Goal: Information Seeking & Learning: Learn about a topic

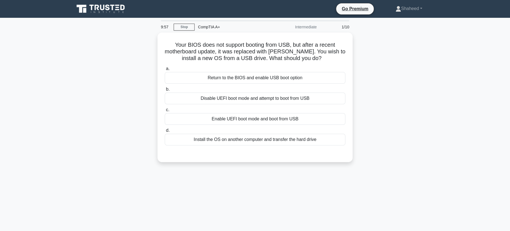
click at [380, 106] on div "Your BIOS does not support booting from USB, but after a recent motherboard upd…" at bounding box center [255, 101] width 368 height 136
click at [494, 40] on main "9:54 Stop CompTIA A+ Intermediate 1/10 Your BIOS does not support booting from …" at bounding box center [255, 159] width 510 height 283
drag, startPoint x: 480, startPoint y: 0, endPoint x: 411, endPoint y: 36, distance: 77.7
click at [402, 47] on div "Your BIOS does not support booting from USB, but after a recent motherboard upd…" at bounding box center [255, 101] width 368 height 136
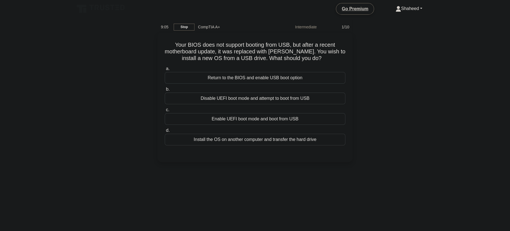
click at [458, 47] on main "9:05 Stop CompTIA A+ Intermediate 1/10 Your BIOS does not support booting from …" at bounding box center [255, 159] width 510 height 283
drag, startPoint x: 431, startPoint y: 92, endPoint x: 430, endPoint y: 95, distance: 3.1
click at [431, 94] on div "Your BIOS does not support booting from USB, but after a recent motherboard upd…" at bounding box center [255, 101] width 368 height 136
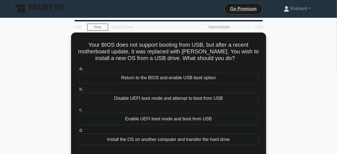
click at [306, 62] on div "Your BIOS does not support booting from USB, but after a recent motherboard upd…" at bounding box center [168, 101] width 317 height 136
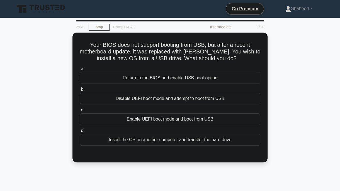
click at [274, 116] on div "Your BIOS does not support booting from USB, but after a recent motherboard upd…" at bounding box center [169, 101] width 317 height 136
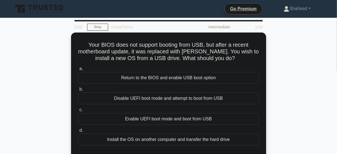
click at [275, 98] on div "Your BIOS does not support booting from USB, but after a recent motherboard upd…" at bounding box center [168, 101] width 317 height 136
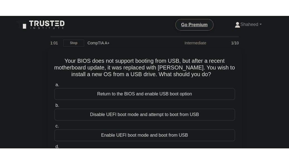
scroll to position [32, 0]
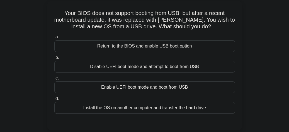
click at [263, 60] on div "Your BIOS does not support booting from USB, but after a recent motherboard upd…" at bounding box center [144, 69] width 267 height 136
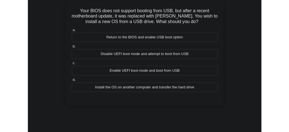
scroll to position [16, 0]
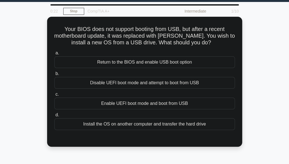
click at [256, 75] on div "Your BIOS does not support booting from USB, but after a recent motherboard upd…" at bounding box center [144, 85] width 267 height 136
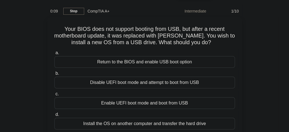
click at [251, 42] on div "Your BIOS does not support booting from USB, but after a recent motherboard upd…" at bounding box center [144, 85] width 267 height 136
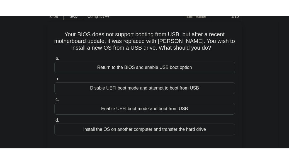
scroll to position [28, 0]
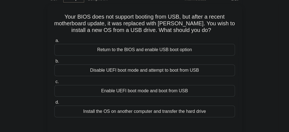
click at [277, 46] on div "Your BIOS does not support booting from USB, but after a recent motherboard upd…" at bounding box center [144, 72] width 267 height 136
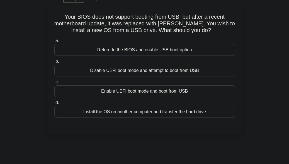
scroll to position [12, 0]
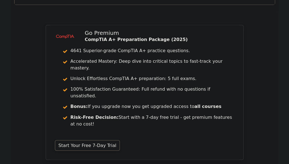
scroll to position [492, 0]
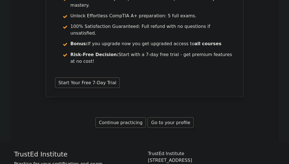
click at [131, 117] on link "Continue practicing" at bounding box center [120, 122] width 51 height 11
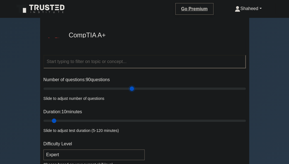
drag, startPoint x: 55, startPoint y: 88, endPoint x: 133, endPoint y: 98, distance: 78.9
type input "90"
click at [133, 92] on input "Number of questions: 90 questions" at bounding box center [144, 88] width 202 height 7
drag, startPoint x: 63, startPoint y: 120, endPoint x: 189, endPoint y: 126, distance: 126.3
type input "90"
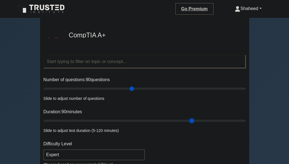
click at [189, 124] on input "Duration: 90 minutes" at bounding box center [144, 120] width 202 height 7
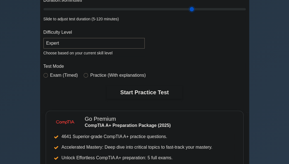
scroll to position [79, 0]
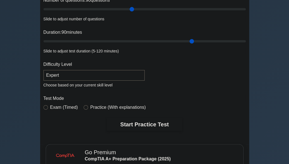
drag, startPoint x: 57, startPoint y: 106, endPoint x: 51, endPoint y: 108, distance: 6.7
click at [57, 107] on label "Exam (Timed)" at bounding box center [64, 107] width 28 height 7
click at [46, 106] on input "radio" at bounding box center [45, 107] width 4 height 4
radio input "true"
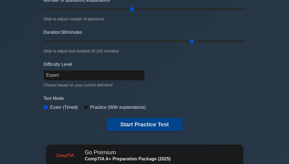
click at [169, 124] on button "Start Practice Test" at bounding box center [144, 124] width 75 height 13
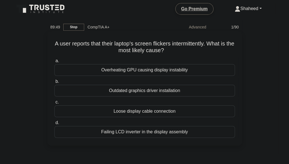
click at [175, 114] on div "Loose display cable connection" at bounding box center [144, 111] width 180 height 12
click at [54, 104] on input "c. Loose display cable connection" at bounding box center [54, 102] width 0 height 4
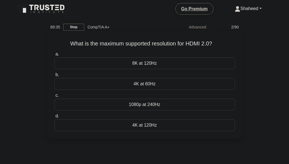
click at [138, 82] on div "4K at 60Hz" at bounding box center [144, 84] width 180 height 12
click at [54, 77] on input "b. 4K at 60Hz" at bounding box center [54, 75] width 0 height 4
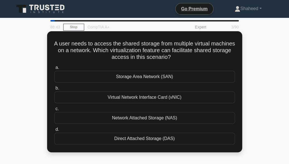
click at [142, 137] on div "Direct Attached Storage (DAS)" at bounding box center [144, 139] width 180 height 12
click at [54, 131] on input "d. Direct Attached Storage (DAS)" at bounding box center [54, 130] width 0 height 4
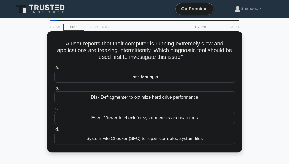
click at [158, 85] on label "b. Disk Defragmenter to optimize hard drive performance" at bounding box center [144, 94] width 180 height 18
click at [54, 86] on input "b. Disk Defragmenter to optimize hard drive performance" at bounding box center [54, 88] width 0 height 4
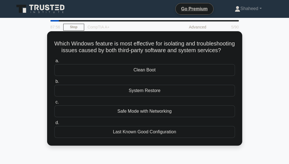
click at [52, 60] on div "Which Windows feature is most effective for isolating and troubleshooting issue…" at bounding box center [144, 88] width 190 height 110
click at [124, 117] on div "Safe Mode with Networking" at bounding box center [144, 111] width 180 height 12
click at [54, 104] on input "c. Safe Mode with Networking" at bounding box center [54, 102] width 0 height 4
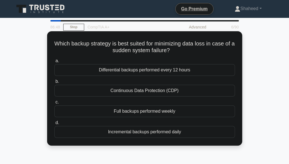
click at [159, 133] on div "Incremental backups performed daily" at bounding box center [144, 132] width 180 height 12
click at [54, 124] on input "d. Incremental backups performed daily" at bounding box center [54, 123] width 0 height 4
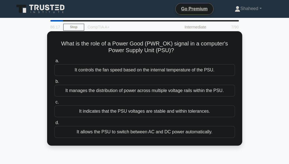
click at [187, 109] on div "It indicates that the PSU voltages are stable and within tolerances." at bounding box center [144, 111] width 180 height 12
click at [54, 104] on input "c. It indicates that the PSU voltages are stable and within tolerances." at bounding box center [54, 102] width 0 height 4
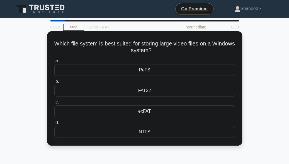
click at [140, 127] on div "NTFS" at bounding box center [144, 132] width 180 height 12
click at [54, 124] on input "d. NTFS" at bounding box center [54, 123] width 0 height 4
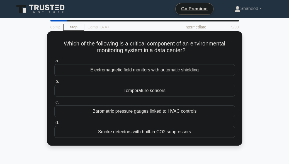
click at [155, 92] on div "Temperature sensors" at bounding box center [144, 91] width 180 height 12
click at [54, 83] on input "b. Temperature sensors" at bounding box center [54, 82] width 0 height 4
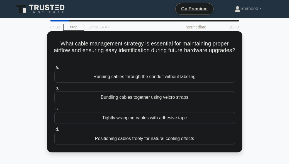
click at [135, 138] on div "Positioning cables freely for natural cooling effects" at bounding box center [144, 139] width 180 height 12
click at [54, 131] on input "d. Positioning cables freely for natural cooling effects" at bounding box center [54, 130] width 0 height 4
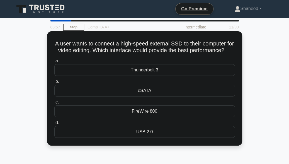
click at [138, 96] on div "eSATA" at bounding box center [144, 91] width 180 height 12
click at [54, 83] on input "b. eSATA" at bounding box center [54, 82] width 0 height 4
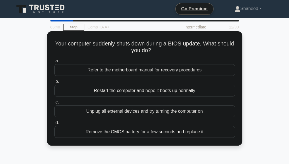
click at [152, 69] on div "Refer to the motherboard manual for recovery procedures" at bounding box center [144, 70] width 180 height 12
click at [54, 63] on input "a. Refer to the motherboard manual for recovery procedures" at bounding box center [54, 61] width 0 height 4
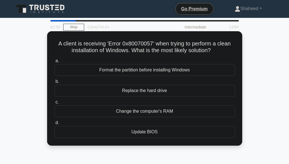
click at [167, 91] on div "Replace the hard drive" at bounding box center [144, 91] width 180 height 12
click at [54, 83] on input "b. Replace the hard drive" at bounding box center [54, 82] width 0 height 4
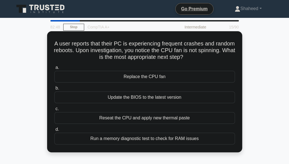
click at [70, 63] on div "A user reports that their PC is experiencing frequent crashes and random reboot…" at bounding box center [144, 91] width 190 height 116
click at [137, 75] on div "Replace the CPU fan" at bounding box center [144, 77] width 180 height 12
click at [54, 69] on input "a. Replace the CPU fan" at bounding box center [54, 68] width 0 height 4
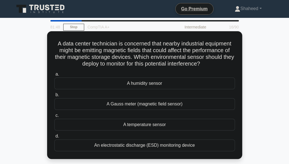
click at [145, 101] on div "A Gauss meter (magnetic field sensor)" at bounding box center [144, 104] width 180 height 12
click at [54, 97] on input "b. A Gauss meter (magnetic field sensor)" at bounding box center [54, 95] width 0 height 4
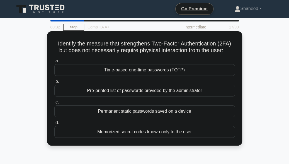
click at [144, 69] on div "Time-based one-time passwords (TOTP)" at bounding box center [144, 70] width 180 height 12
click at [54, 63] on input "a. Time-based one-time passwords (TOTP)" at bounding box center [54, 61] width 0 height 4
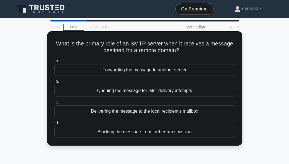
click at [124, 108] on div "Delivering the message to the local recipient's mailbox" at bounding box center [144, 111] width 180 height 12
click at [54, 104] on input "c. Delivering the message to the local recipient's mailbox" at bounding box center [54, 102] width 0 height 4
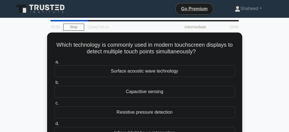
scroll to position [16, 0]
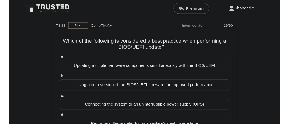
scroll to position [16, 0]
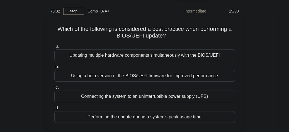
click at [266, 40] on div "Which of the following is considered a best practice when performing a BIOS/UEF…" at bounding box center [144, 77] width 267 height 121
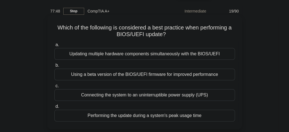
click at [119, 97] on div "Connecting the system to an uninterruptible power supply (UPS)" at bounding box center [144, 95] width 180 height 12
click at [54, 88] on input "c. Connecting the system to an uninterruptible power supply (UPS)" at bounding box center [54, 86] width 0 height 4
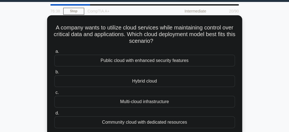
scroll to position [32, 0]
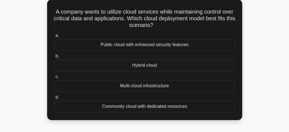
click at [133, 65] on div "Hybrid cloud" at bounding box center [144, 66] width 180 height 12
click at [54, 58] on input "b. Hybrid cloud" at bounding box center [54, 57] width 0 height 4
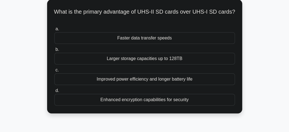
scroll to position [0, 0]
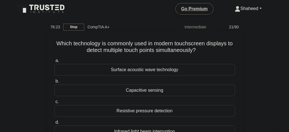
scroll to position [32, 0]
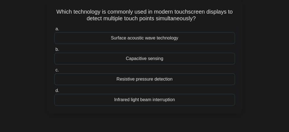
click at [132, 100] on div "Infrared light beam interruption" at bounding box center [144, 100] width 180 height 12
click at [54, 93] on input "d. Infrared light beam interruption" at bounding box center [54, 91] width 0 height 4
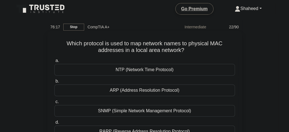
scroll to position [16, 0]
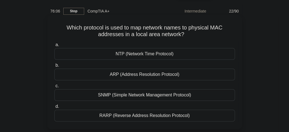
click at [133, 75] on div "ARP (Address Resolution Protocol)" at bounding box center [144, 75] width 180 height 12
click at [54, 67] on input "[PERSON_NAME] (Address Resolution Protocol)" at bounding box center [54, 66] width 0 height 4
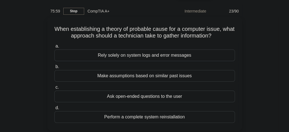
click at [41, 33] on div "When establishing a theory of probable cause for a computer issue, what approac…" at bounding box center [144, 77] width 267 height 121
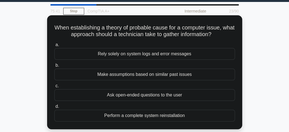
scroll to position [32, 0]
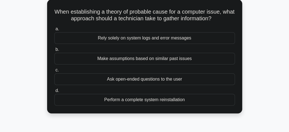
click at [154, 59] on div "Make assumptions based on similar past issues" at bounding box center [144, 59] width 180 height 12
click at [54, 52] on input "b. Make assumptions based on similar past issues" at bounding box center [54, 50] width 0 height 4
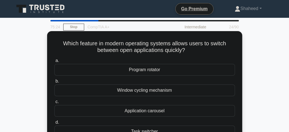
scroll to position [16, 0]
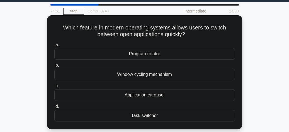
click at [153, 97] on div "Application carousel" at bounding box center [144, 95] width 180 height 12
click at [54, 88] on input "c. Application carousel" at bounding box center [54, 86] width 0 height 4
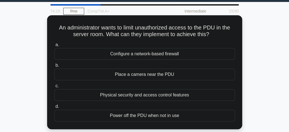
click at [129, 97] on div "Physical security and access control features" at bounding box center [144, 95] width 180 height 12
click at [54, 88] on input "c. Physical security and access control features" at bounding box center [54, 86] width 0 height 4
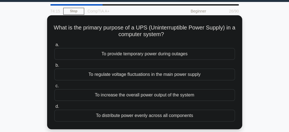
click at [132, 55] on div "To provide temporary power during outages" at bounding box center [144, 54] width 180 height 12
click at [54, 47] on input "a. To provide temporary power during outages" at bounding box center [54, 45] width 0 height 4
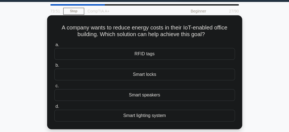
click at [165, 116] on div "Smart lighting system" at bounding box center [144, 116] width 180 height 12
click at [54, 109] on input "d. Smart lighting system" at bounding box center [54, 107] width 0 height 4
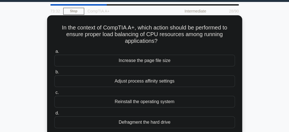
scroll to position [32, 0]
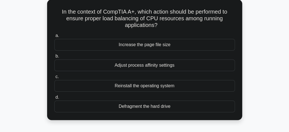
click at [168, 64] on div "Adjust process affinity settings" at bounding box center [144, 66] width 180 height 12
click at [54, 58] on input "b. Adjust process affinity settings" at bounding box center [54, 57] width 0 height 4
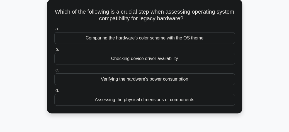
click at [92, 59] on div "Checking device driver availability" at bounding box center [144, 59] width 180 height 12
click at [54, 52] on input "b. Checking device driver availability" at bounding box center [54, 50] width 0 height 4
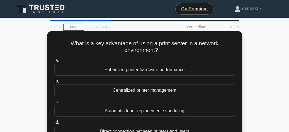
scroll to position [16, 0]
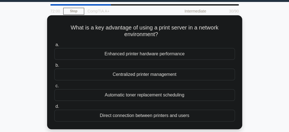
click at [110, 74] on div "Centralized printer management" at bounding box center [144, 75] width 180 height 12
click at [54, 67] on input "b. Centralized printer management" at bounding box center [54, 66] width 0 height 4
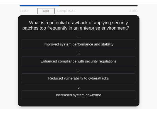
scroll to position [30, 0]
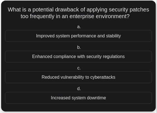
click at [84, 97] on div "Increased system downtime" at bounding box center [78, 98] width 147 height 12
click at [76, 91] on input "d. Increased system downtime" at bounding box center [76, 89] width 0 height 4
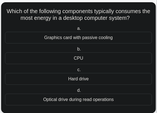
scroll to position [30, 0]
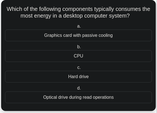
click at [92, 57] on div "CPU" at bounding box center [78, 56] width 147 height 12
click at [76, 49] on input "b. CPU" at bounding box center [76, 47] width 0 height 4
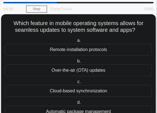
scroll to position [32, 0]
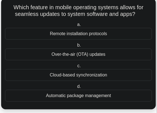
click at [84, 51] on div "Over-the-air (OTA) updates" at bounding box center [78, 54] width 147 height 12
click at [76, 47] on input "b. Over-the-air (OTA) updates" at bounding box center [76, 45] width 0 height 4
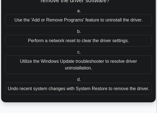
scroll to position [43, 0]
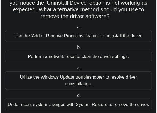
click at [29, 54] on div "Perform a network reset to clear the driver settings." at bounding box center [78, 57] width 147 height 12
click at [76, 49] on input "b. Perform a network reset to clear the driver settings." at bounding box center [76, 48] width 0 height 4
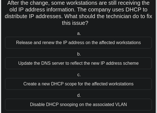
scroll to position [59, 0]
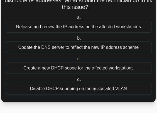
click at [85, 25] on div "Release and renew the IP address on the affected workstations" at bounding box center [78, 27] width 147 height 12
click at [76, 19] on input "a. Release and renew the IP address on the affected workstations" at bounding box center [76, 18] width 0 height 4
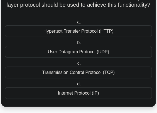
scroll to position [32, 0]
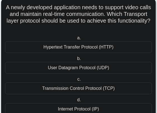
click at [66, 68] on div "User Datagram Protocol (UDP)" at bounding box center [78, 68] width 147 height 12
click at [76, 60] on input "b. User Datagram Protocol (UDP)" at bounding box center [76, 59] width 0 height 4
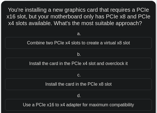
scroll to position [45, 0]
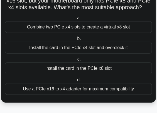
click at [69, 67] on div "Install the card in the PCIe x8 slot" at bounding box center [78, 68] width 147 height 12
click at [76, 61] on input "c. Install the card in the PCIe x8 slot" at bounding box center [76, 59] width 0 height 4
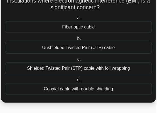
click at [57, 66] on div "Shielded Twisted Pair (STP) cable with foil wrapping" at bounding box center [78, 68] width 147 height 12
click at [76, 61] on input "c. Shielded Twisted Pair (STP) cable with foil wrapping" at bounding box center [76, 59] width 0 height 4
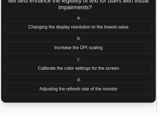
click at [80, 67] on div "Calibrate the color settings for the screen" at bounding box center [78, 68] width 147 height 12
click at [63, 70] on div "Calibrate the color settings for the screen" at bounding box center [78, 68] width 147 height 12
click at [76, 61] on input "c. Calibrate the color settings for the screen" at bounding box center [76, 59] width 0 height 4
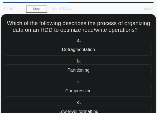
scroll to position [32, 0]
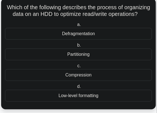
click at [66, 52] on div "Partitioning" at bounding box center [78, 54] width 147 height 12
click at [76, 47] on input "b. Partitioning" at bounding box center [76, 45] width 0 height 4
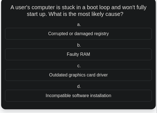
click at [52, 56] on div "Faulty RAM" at bounding box center [78, 54] width 147 height 12
click at [76, 47] on input "b. Faulty RAM" at bounding box center [76, 45] width 0 height 4
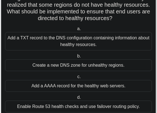
scroll to position [63, 0]
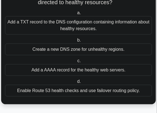
click at [80, 26] on div "Add a TXT record to the DNS configuration containing information about healthy …" at bounding box center [78, 25] width 147 height 18
click at [76, 15] on input "a. Add a TXT record to the DNS configuration containing information about healt…" at bounding box center [76, 13] width 0 height 4
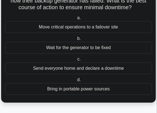
scroll to position [29, 0]
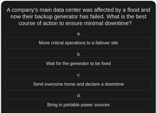
click at [117, 43] on div "Move critical operations to a failover site" at bounding box center [78, 43] width 147 height 12
click at [76, 36] on input "a. Move critical operations to a failover site" at bounding box center [76, 34] width 0 height 4
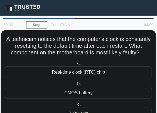
scroll to position [32, 0]
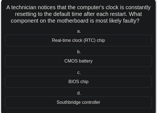
click at [101, 67] on div "CMOS battery" at bounding box center [78, 61] width 147 height 12
click at [76, 54] on input "b. CMOS battery" at bounding box center [76, 52] width 0 height 4
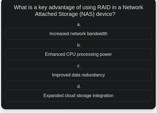
click at [107, 76] on div "Improved data redundancy" at bounding box center [78, 75] width 147 height 12
click at [76, 68] on input "c. Improved data redundancy" at bounding box center [76, 66] width 0 height 4
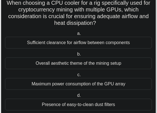
scroll to position [37, 0]
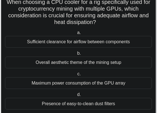
click at [80, 40] on div "Sufficient clearance for airflow between components" at bounding box center [78, 42] width 147 height 12
click at [76, 35] on input "a. Sufficient clearance for airflow between components" at bounding box center [76, 33] width 0 height 4
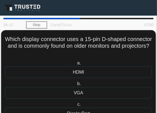
scroll to position [32, 0]
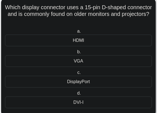
click at [85, 62] on div "VGA" at bounding box center [78, 61] width 147 height 12
click at [76, 54] on input "b. VGA" at bounding box center [76, 52] width 0 height 4
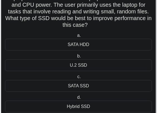
scroll to position [63, 0]
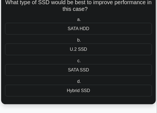
click at [84, 72] on div "SATA SSD" at bounding box center [78, 70] width 147 height 12
click at [76, 63] on input "c. SATA SSD" at bounding box center [76, 61] width 0 height 4
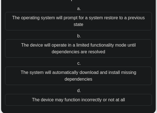
scroll to position [59, 0]
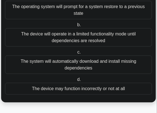
click at [116, 89] on div "The device may function incorrectly or not at all" at bounding box center [78, 89] width 147 height 12
click at [76, 81] on input "d. The device may function incorrectly or not at all" at bounding box center [76, 80] width 0 height 4
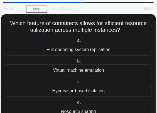
scroll to position [32, 0]
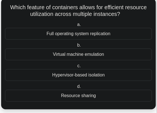
click at [126, 95] on div "Resource sharing" at bounding box center [78, 96] width 147 height 12
click at [76, 88] on input "d. Resource sharing" at bounding box center [76, 87] width 0 height 4
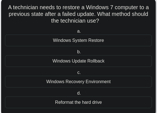
drag, startPoint x: 88, startPoint y: 60, endPoint x: 89, endPoint y: 63, distance: 2.8
click at [89, 63] on div "Windows Update Rollback" at bounding box center [78, 61] width 147 height 12
click at [76, 54] on input "b. Windows Update Rollback" at bounding box center [76, 52] width 0 height 4
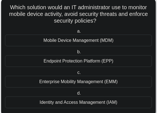
click at [111, 42] on div "Mobile Device Management (MDM)" at bounding box center [78, 41] width 147 height 12
click at [76, 33] on input "a. Mobile Device Management (MDM)" at bounding box center [76, 32] width 0 height 4
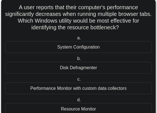
scroll to position [52, 0]
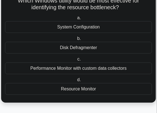
click at [90, 89] on div "Resource Monitor" at bounding box center [78, 89] width 147 height 12
click at [76, 82] on input "d. Resource Monitor" at bounding box center [76, 80] width 0 height 4
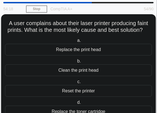
scroll to position [32, 0]
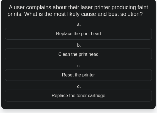
click at [85, 93] on div "Replace the toner cartridge" at bounding box center [78, 96] width 147 height 12
click at [76, 88] on input "d. Replace the toner cartridge" at bounding box center [76, 87] width 0 height 4
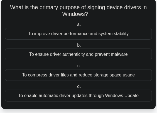
click at [38, 88] on label "d. To enable automatic driver updates through Windows Update" at bounding box center [78, 92] width 147 height 18
click at [76, 88] on input "d. To enable automatic driver updates through Windows Update" at bounding box center [76, 87] width 0 height 4
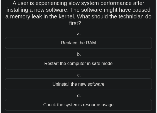
scroll to position [52, 0]
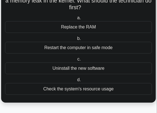
click at [97, 88] on div "Check the system's resource usage" at bounding box center [78, 89] width 147 height 12
click at [76, 82] on input "d. Check the system's resource usage" at bounding box center [76, 80] width 0 height 4
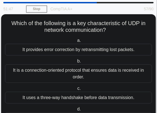
scroll to position [32, 0]
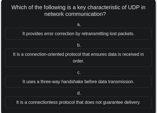
click at [76, 101] on div "It is a connectionless protocol that does not guarantee delivery." at bounding box center [78, 102] width 147 height 12
click at [76, 95] on input "d. It is a connectionless protocol that does not guarantee delivery." at bounding box center [76, 93] width 0 height 4
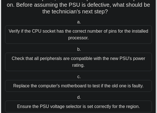
scroll to position [63, 0]
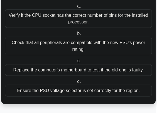
click at [47, 92] on div "Ensure the PSU voltage selector is set correctly for the region." at bounding box center [78, 91] width 147 height 12
click at [76, 83] on input "d. Ensure the PSU voltage selector is set correctly for the region." at bounding box center [76, 82] width 0 height 4
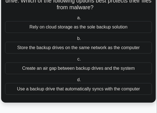
scroll to position [29, 0]
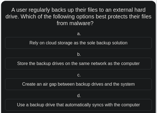
click at [49, 44] on div "Rely on cloud storage as the sole backup solution" at bounding box center [78, 43] width 147 height 12
click at [76, 36] on input "a. Rely on cloud storage as the sole backup solution" at bounding box center [76, 34] width 0 height 4
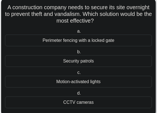
scroll to position [45, 0]
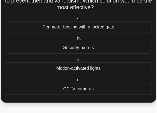
click at [83, 89] on div "CCTV cameras" at bounding box center [78, 89] width 147 height 12
click at [76, 82] on input "d. CCTV cameras" at bounding box center [76, 80] width 0 height 4
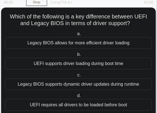
scroll to position [38, 0]
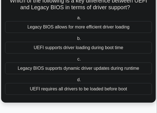
click at [65, 49] on div "UEFI supports driver loading during boot time" at bounding box center [78, 48] width 147 height 12
click at [76, 40] on input "b. [PERSON_NAME] supports driver loading during boot time" at bounding box center [76, 39] width 0 height 4
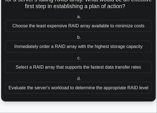
scroll to position [52, 0]
click at [129, 91] on div "Evaluate the server's workload to determine the appropriate RAID level" at bounding box center [78, 88] width 147 height 12
click at [76, 80] on input "d. Evaluate the server's workload to determine the appropriate RAID level" at bounding box center [76, 79] width 0 height 4
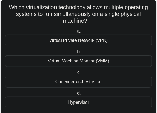
scroll to position [45, 0]
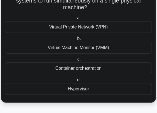
click at [88, 88] on div "Hypervisor" at bounding box center [78, 89] width 147 height 12
click at [76, 82] on input "d. Hypervisor" at bounding box center [76, 80] width 0 height 4
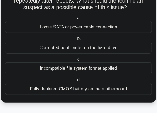
scroll to position [29, 0]
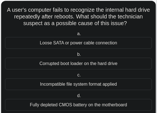
click at [48, 61] on div "Corrupted boot loader on the hard drive" at bounding box center [78, 64] width 147 height 12
click at [76, 56] on input "b. Corrupted boot loader on the hard drive" at bounding box center [76, 55] width 0 height 4
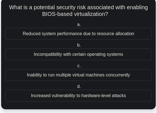
scroll to position [38, 0]
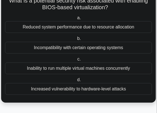
click at [51, 89] on div "Increased vulnerability to hardware-level attacks" at bounding box center [78, 89] width 147 height 12
click at [76, 82] on input "d. Increased vulnerability to hardware-level attacks" at bounding box center [76, 80] width 0 height 4
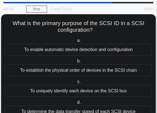
scroll to position [32, 0]
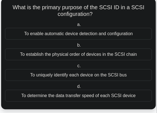
click at [61, 92] on div "To determine the data transfer speed of each SCSI device" at bounding box center [78, 96] width 147 height 12
click at [76, 88] on input "d. To determine the data transfer speed of each SCSI device" at bounding box center [76, 87] width 0 height 4
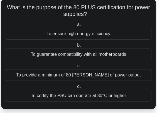
click at [55, 93] on div "To certify the PSU can operate at 80°C or higher" at bounding box center [78, 96] width 147 height 12
click at [76, 88] on input "d. To certify the PSU can operate at 80°C or higher" at bounding box center [76, 87] width 0 height 4
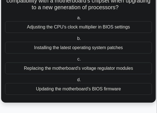
scroll to position [29, 0]
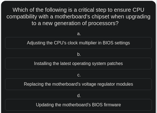
drag, startPoint x: 74, startPoint y: 102, endPoint x: 77, endPoint y: 98, distance: 5.0
click at [75, 100] on div "Updating the motherboard's BIOS firmware" at bounding box center [78, 105] width 147 height 12
click at [75, 102] on div "Updating the motherboard's BIOS firmware" at bounding box center [78, 105] width 147 height 12
click at [76, 97] on input "d. Updating the motherboard's BIOS firmware" at bounding box center [76, 96] width 0 height 4
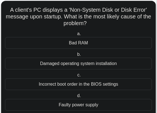
click at [35, 87] on div "Incorrect boot order in the BIOS settings" at bounding box center [78, 84] width 147 height 12
click at [76, 77] on input "c. Incorrect boot order in the BIOS settings" at bounding box center [76, 75] width 0 height 4
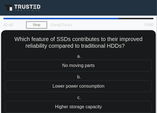
scroll to position [32, 0]
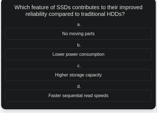
click at [64, 97] on div "Faster sequential read speeds" at bounding box center [78, 96] width 147 height 12
click at [76, 88] on input "d. Faster sequential read speeds" at bounding box center [76, 87] width 0 height 4
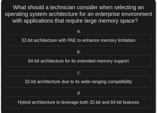
scroll to position [48, 0]
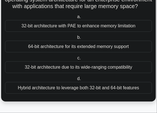
click at [43, 52] on div "64-bit architecture for its extended memory support" at bounding box center [78, 47] width 147 height 12
click at [76, 39] on input "b. 64-bit architecture for its extended memory support" at bounding box center [76, 38] width 0 height 4
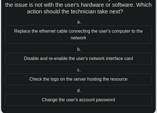
scroll to position [63, 0]
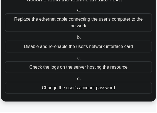
click at [89, 67] on div "Check the logs on the server hosting the resource" at bounding box center [78, 67] width 147 height 12
click at [76, 60] on input "c. Check the logs on the server hosting the resource" at bounding box center [76, 58] width 0 height 4
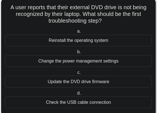
scroll to position [45, 0]
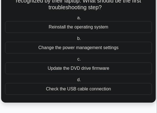
click at [60, 63] on div "Update the DVD drive firmware" at bounding box center [78, 68] width 147 height 12
click at [76, 61] on input "c. Update the DVD drive firmware" at bounding box center [76, 59] width 0 height 4
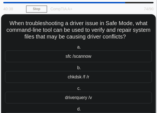
scroll to position [32, 0]
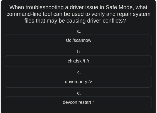
click at [86, 41] on div "sfc /scannow" at bounding box center [78, 41] width 147 height 12
click at [76, 33] on input "a. sfc /scannow" at bounding box center [76, 32] width 0 height 4
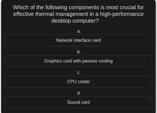
click at [73, 81] on div "CPU cooler" at bounding box center [78, 82] width 147 height 12
click at [76, 74] on input "c. CPU cooler" at bounding box center [76, 73] width 0 height 4
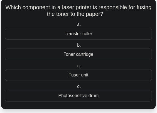
click at [88, 35] on div "Transfer roller" at bounding box center [78, 34] width 147 height 12
click at [76, 26] on input "a. Transfer roller" at bounding box center [76, 25] width 0 height 4
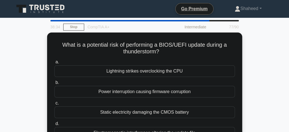
scroll to position [16, 0]
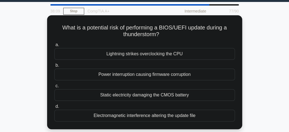
click at [135, 76] on div "Power interruption causing firmware corruption" at bounding box center [144, 75] width 180 height 12
click at [54, 67] on input "b. Power interruption causing firmware corruption" at bounding box center [54, 66] width 0 height 4
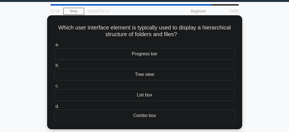
click at [138, 56] on div "Progress bar" at bounding box center [144, 54] width 180 height 12
click at [54, 47] on input "a. Progress bar" at bounding box center [54, 45] width 0 height 4
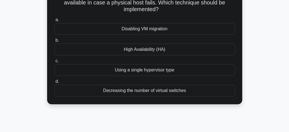
scroll to position [32, 0]
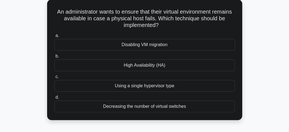
click at [139, 63] on div "High Availability (HA)" at bounding box center [144, 66] width 180 height 12
click at [54, 58] on input "b. High Availability (HA)" at bounding box center [54, 57] width 0 height 4
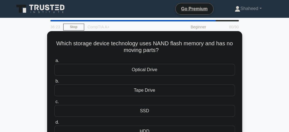
scroll to position [16, 0]
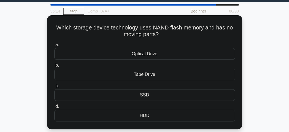
click at [165, 56] on div "Optical Drive" at bounding box center [144, 54] width 180 height 12
click at [54, 47] on input "a. Optical Drive" at bounding box center [54, 45] width 0 height 4
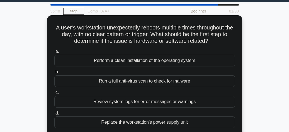
scroll to position [32, 0]
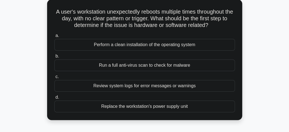
click at [174, 88] on div "Review system logs for error messages or warnings" at bounding box center [144, 86] width 180 height 12
click at [54, 79] on input "c. Review system logs for error messages or warnings" at bounding box center [54, 77] width 0 height 4
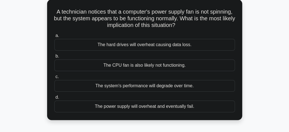
click at [137, 106] on div "The power supply will overheat and eventually fail." at bounding box center [144, 107] width 180 height 12
click at [135, 108] on div "The power supply will overheat and eventually fail." at bounding box center [144, 107] width 180 height 12
click at [54, 99] on input "d. The power supply will overheat and eventually fail." at bounding box center [54, 98] width 0 height 4
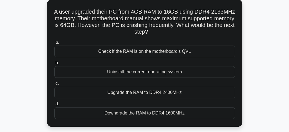
click at [144, 109] on div "Downgrade the RAM to DDR4 1600MHz" at bounding box center [144, 114] width 180 height 12
click at [54, 106] on input "d. Downgrade the RAM to DDR4 1600MHz" at bounding box center [54, 104] width 0 height 4
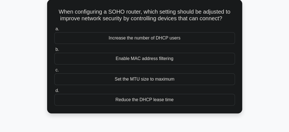
click at [143, 59] on div "Enable MAC address filtering" at bounding box center [144, 59] width 180 height 12
click at [54, 52] on input "b. Enable MAC address filtering" at bounding box center [54, 50] width 0 height 4
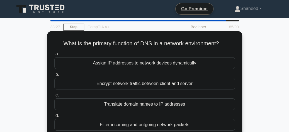
scroll to position [16, 0]
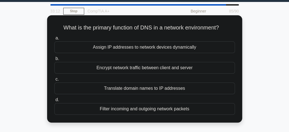
click at [144, 87] on div "Translate domain names to IP addresses" at bounding box center [144, 89] width 180 height 12
click at [54, 81] on input "c. Translate domain names to IP addresses" at bounding box center [54, 80] width 0 height 4
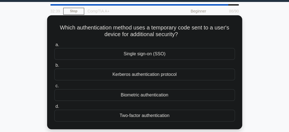
scroll to position [32, 0]
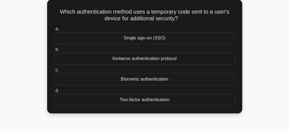
click at [150, 98] on div "Two-factor authentication" at bounding box center [144, 100] width 180 height 12
click at [54, 93] on input "d. Two-factor authentication" at bounding box center [54, 91] width 0 height 4
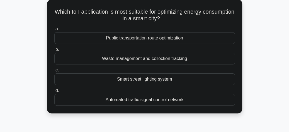
click at [118, 72] on label "c. Smart street lighting system" at bounding box center [144, 76] width 180 height 18
click at [54, 72] on input "c. Smart street lighting system" at bounding box center [54, 71] width 0 height 4
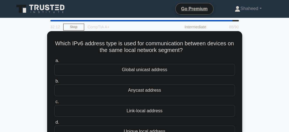
scroll to position [16, 0]
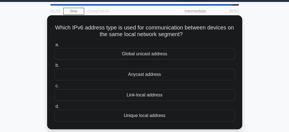
click at [128, 97] on div "Link-local address" at bounding box center [144, 95] width 180 height 12
click at [54, 88] on input "c. Link-local address" at bounding box center [54, 86] width 0 height 4
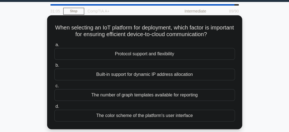
click at [135, 77] on div "Built-in support for dynamic IP address allocation" at bounding box center [144, 75] width 180 height 12
click at [54, 67] on input "b. Built-in support for dynamic IP address allocation" at bounding box center [54, 66] width 0 height 4
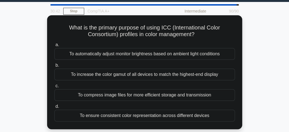
click at [131, 119] on div "To ensure consistent color representation across different devices" at bounding box center [144, 116] width 180 height 12
click at [54, 109] on input "d. To ensure consistent color representation across different devices" at bounding box center [54, 107] width 0 height 4
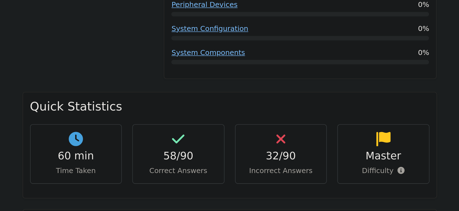
scroll to position [541, 0]
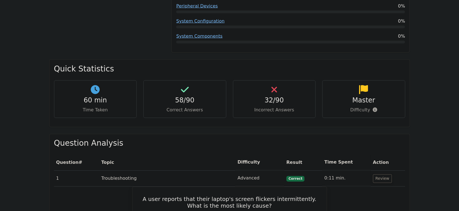
drag, startPoint x: 274, startPoint y: 0, endPoint x: 304, endPoint y: 109, distance: 112.8
click at [289, 109] on div "Quick Statistics 60 min Time Taken 58/90 Correct Answers 32/90 Incorrect Answer…" at bounding box center [230, 96] width 368 height 74
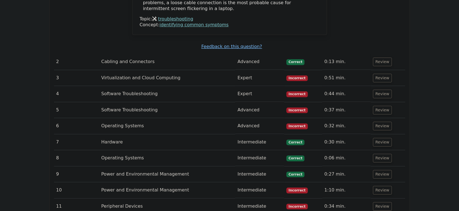
scroll to position [946, 0]
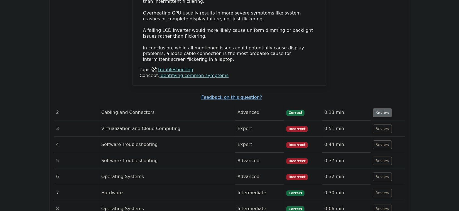
click at [289, 108] on button "Review" at bounding box center [382, 112] width 19 height 9
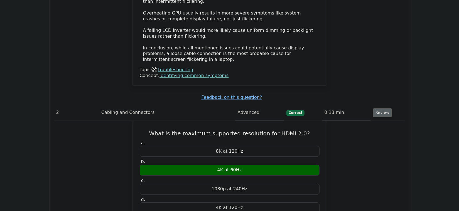
click at [289, 108] on button "Review" at bounding box center [382, 112] width 19 height 9
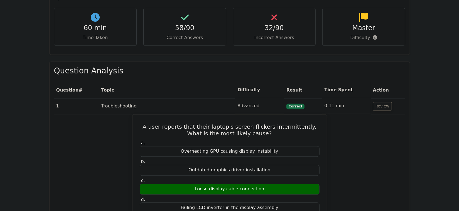
scroll to position [597, 0]
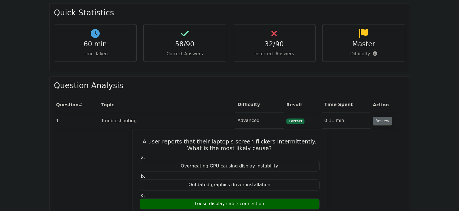
click at [289, 117] on button "Review" at bounding box center [382, 121] width 19 height 9
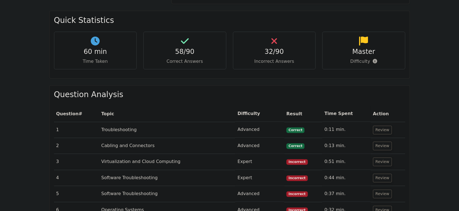
scroll to position [581, 0]
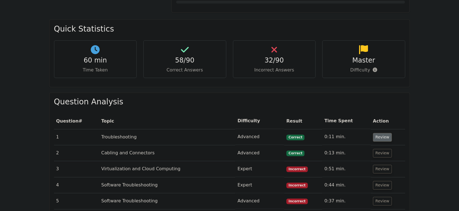
click at [289, 132] on button "Review" at bounding box center [382, 137] width 19 height 9
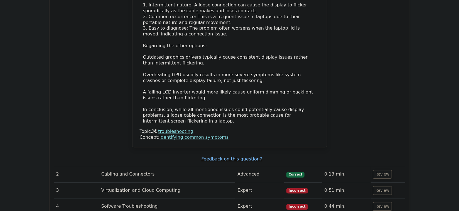
scroll to position [910, 0]
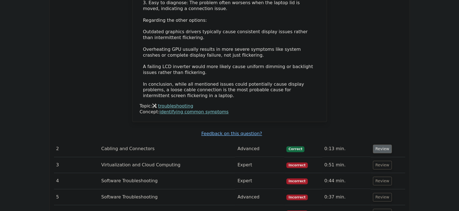
click at [289, 132] on button "Review" at bounding box center [382, 148] width 19 height 9
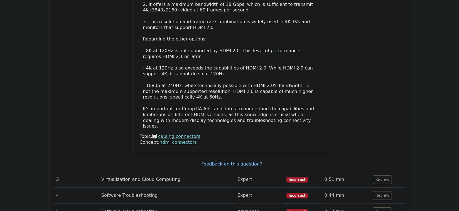
scroll to position [1264, 0]
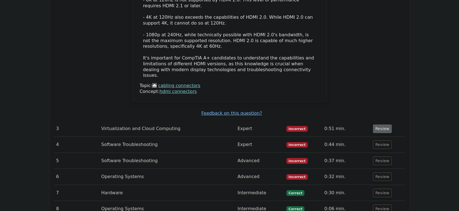
click at [289, 124] on button "Review" at bounding box center [382, 128] width 19 height 9
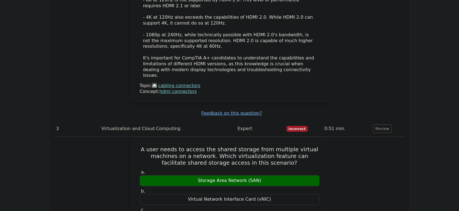
scroll to position [1315, 0]
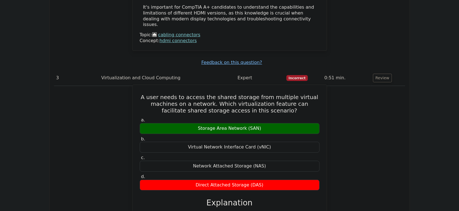
drag, startPoint x: 264, startPoint y: 146, endPoint x: 138, endPoint y: 61, distance: 152.0
click at [138, 87] on div "A user needs to access the shared storage from multiple virtual machines on a n…" at bounding box center [230, 191] width 190 height 209
copy div "A user needs to access the shared storage from multiple virtual machines on a n…"
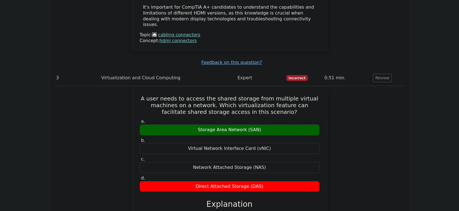
click at [125, 115] on div "A user needs to access the shared storage from multiple virtual machines on a n…" at bounding box center [229, 196] width 351 height 221
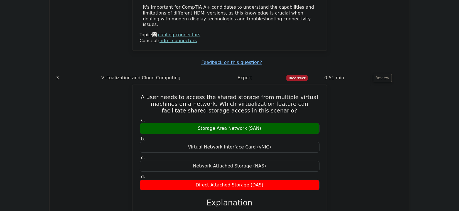
drag, startPoint x: 151, startPoint y: 62, endPoint x: 290, endPoint y: 147, distance: 163.3
click at [289, 132] on div "A user needs to access the shared storage from multiple virtual machines on a n…" at bounding box center [230, 191] width 190 height 209
copy div "A user needs to access the shared storage from multiple virtual machines on a n…"
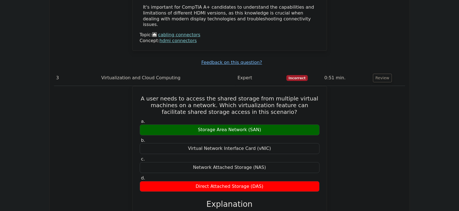
click at [289, 113] on div "A user needs to access the shared storage from multiple virtual machines on a n…" at bounding box center [229, 196] width 351 height 221
